Goal: Navigation & Orientation: Find specific page/section

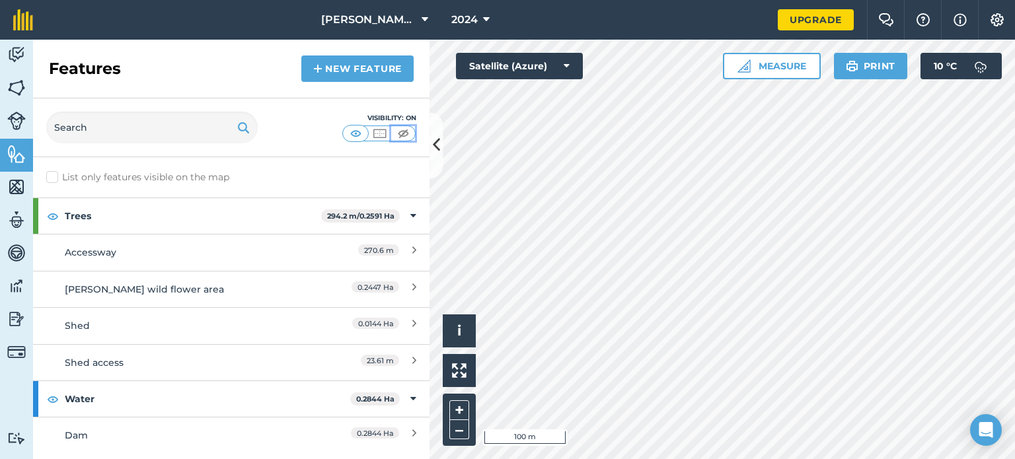
click at [409, 129] on img at bounding box center [403, 133] width 17 height 13
click at [401, 130] on img at bounding box center [403, 133] width 17 height 13
click at [360, 134] on img at bounding box center [356, 133] width 17 height 13
click at [413, 135] on button at bounding box center [403, 133] width 24 height 15
click at [359, 134] on img at bounding box center [356, 133] width 17 height 13
